Goal: Task Accomplishment & Management: Complete application form

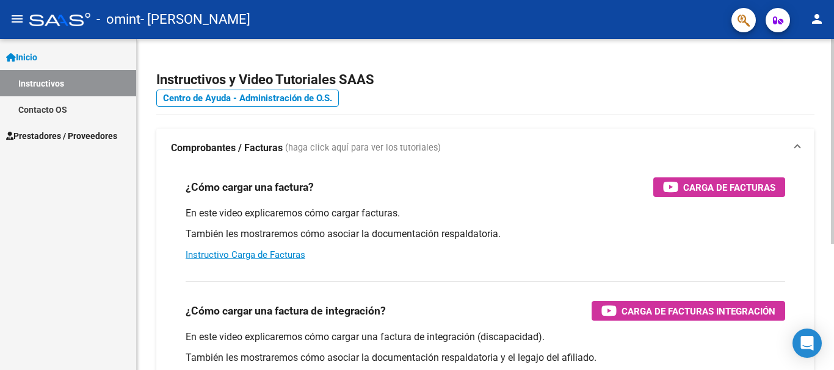
scroll to position [61, 0]
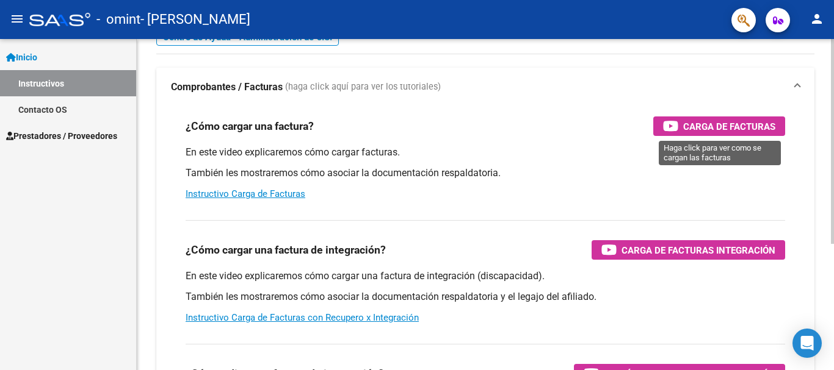
click at [768, 125] on span "Carga de Facturas" at bounding box center [729, 126] width 92 height 15
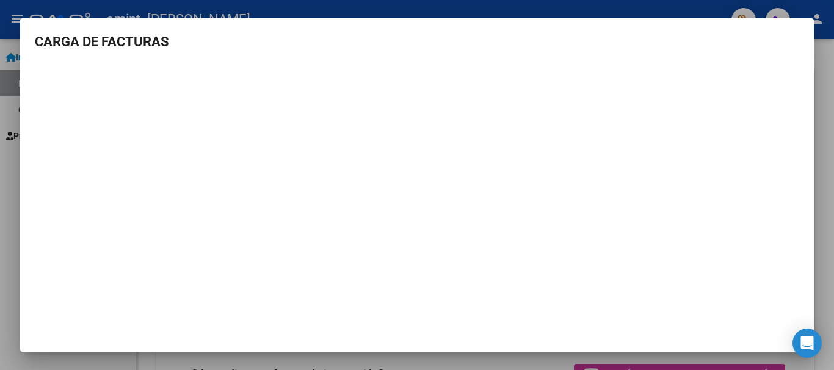
scroll to position [0, 0]
click at [714, 10] on div at bounding box center [417, 185] width 834 height 370
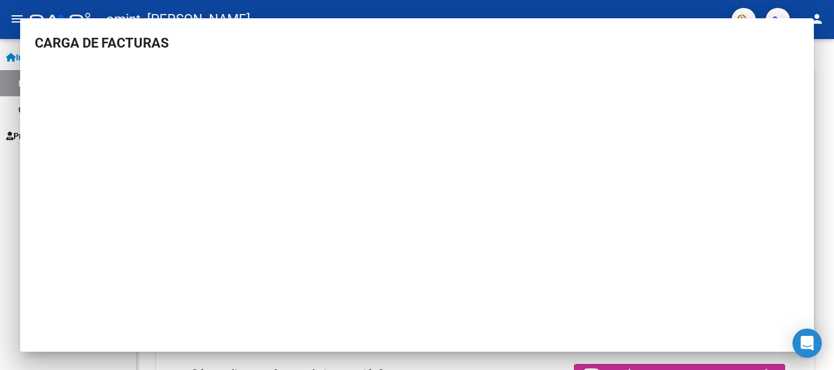
click at [712, 10] on div "- [PERSON_NAME]" at bounding box center [375, 19] width 692 height 27
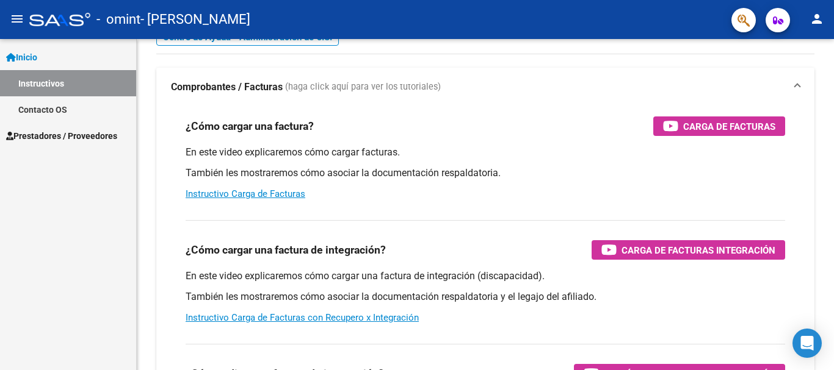
click at [712, 10] on div "- [PERSON_NAME]" at bounding box center [375, 19] width 692 height 27
click at [80, 126] on link "Prestadores / Proveedores" at bounding box center [68, 136] width 136 height 26
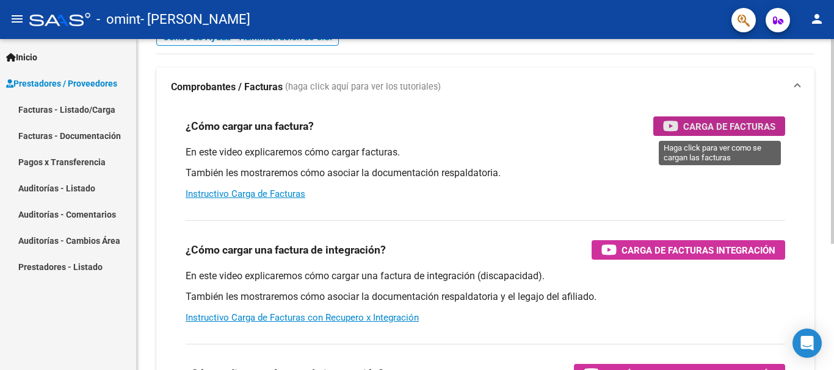
click at [702, 123] on span "Carga de Facturas" at bounding box center [729, 126] width 92 height 15
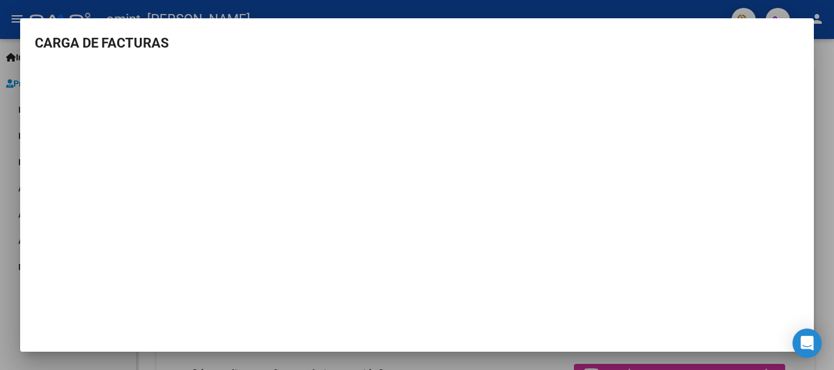
click at [696, 14] on div at bounding box center [417, 185] width 834 height 370
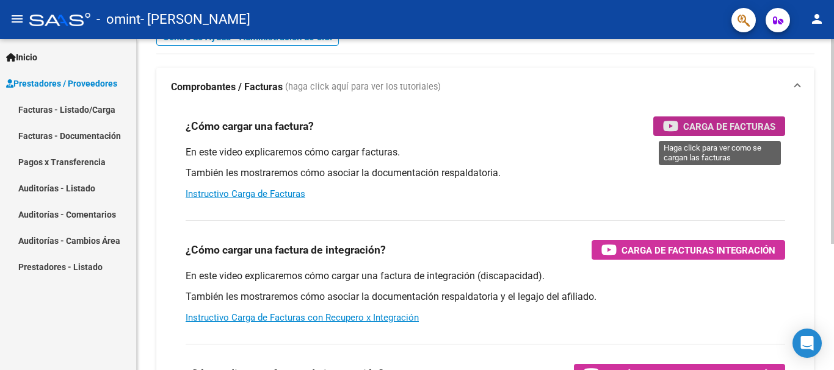
click at [749, 128] on span "Carga de Facturas" at bounding box center [729, 126] width 92 height 15
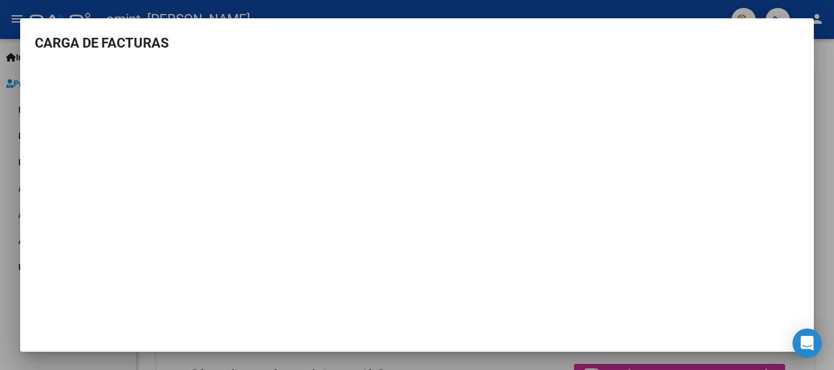
scroll to position [1, 0]
click at [663, 12] on div at bounding box center [417, 185] width 834 height 370
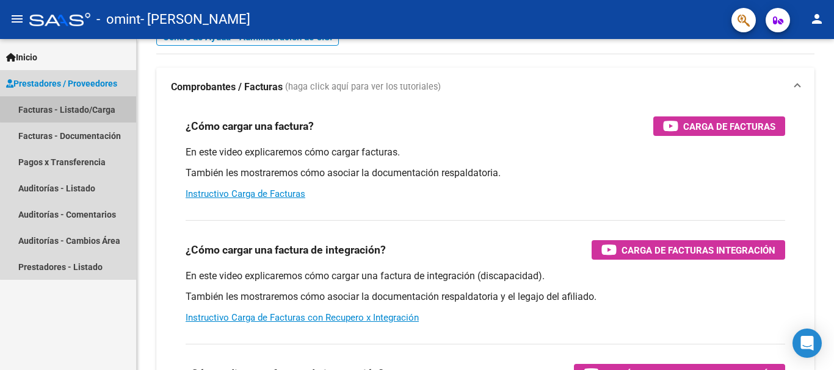
click at [83, 108] on link "Facturas - Listado/Carga" at bounding box center [68, 109] width 136 height 26
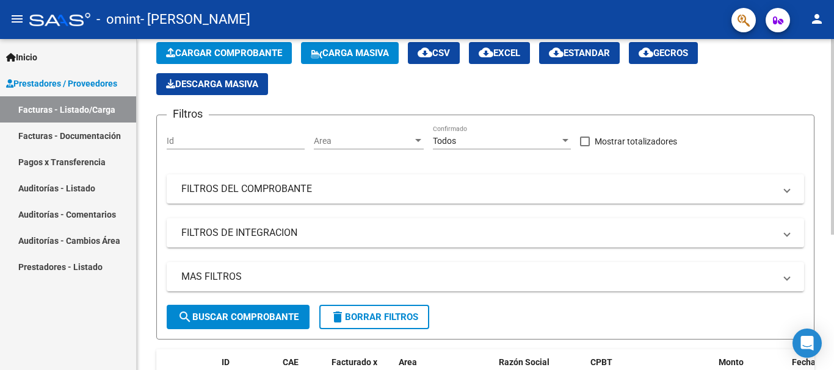
click at [250, 51] on span "Cargar Comprobante" at bounding box center [224, 53] width 116 height 11
